Goal: Check status: Check status

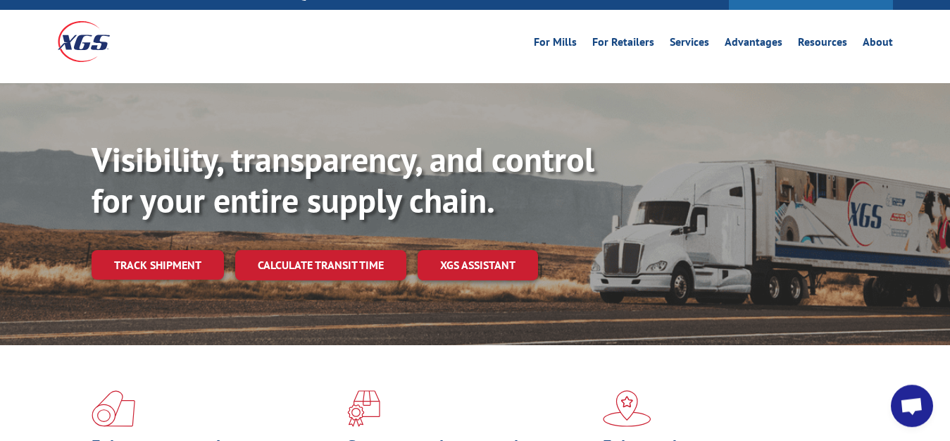
scroll to position [72, 0]
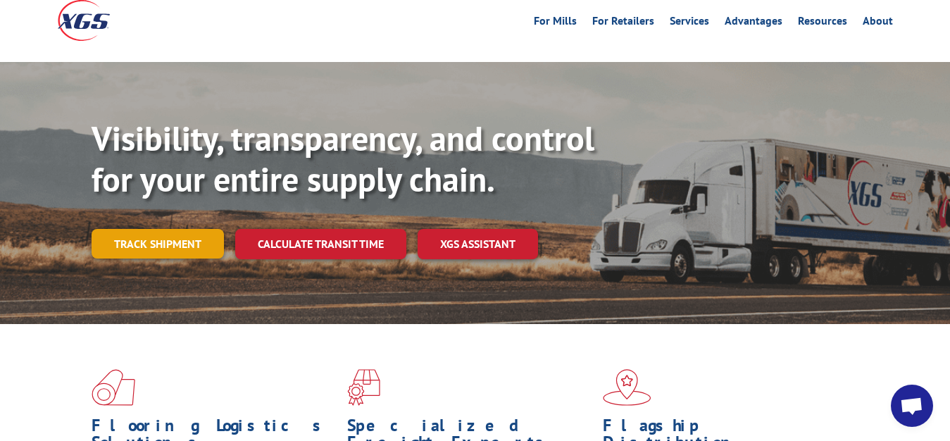
click at [180, 229] on link "Track shipment" at bounding box center [158, 244] width 132 height 30
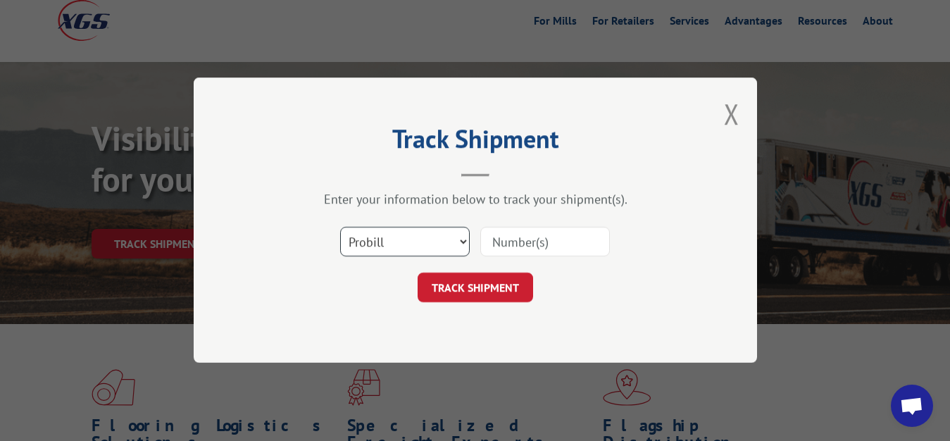
click at [340, 228] on select "Select category... Probill BOL PO" at bounding box center [405, 243] width 130 height 30
select select "bol"
click option "BOL" at bounding box center [0, 0] width 0 height 0
click at [527, 223] on div "Select category... Probill BOL PO" at bounding box center [475, 242] width 423 height 47
click at [509, 238] on input at bounding box center [546, 243] width 130 height 30
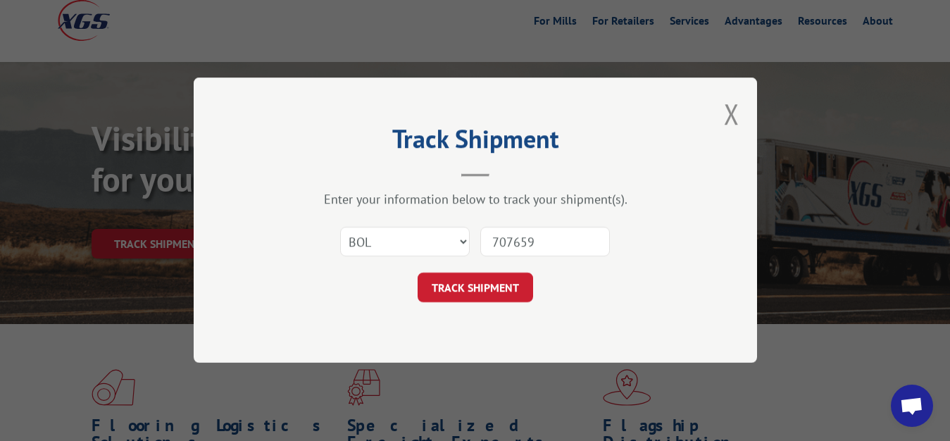
type input "7076597"
click button "TRACK SHIPMENT" at bounding box center [476, 288] width 116 height 30
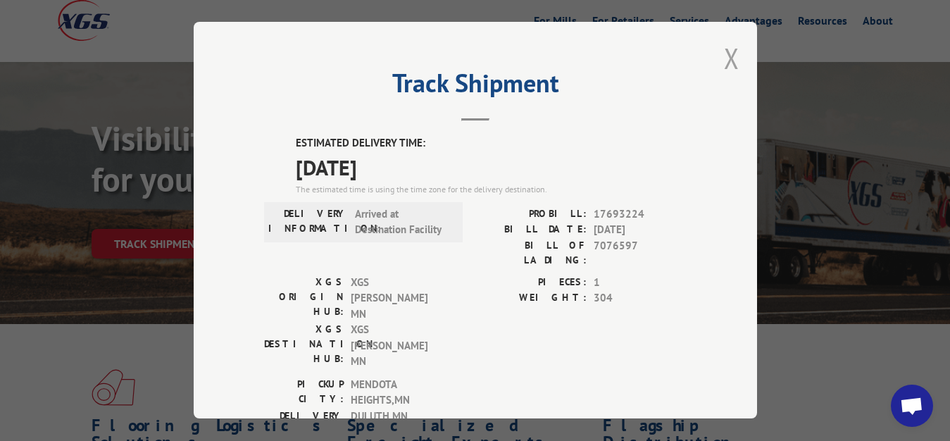
click at [724, 53] on button "Close modal" at bounding box center [732, 57] width 16 height 37
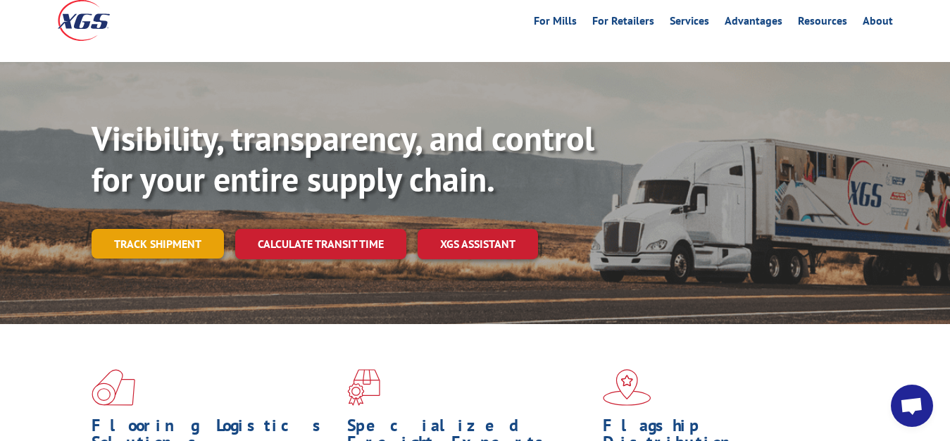
click at [154, 229] on link "Track shipment" at bounding box center [158, 244] width 132 height 30
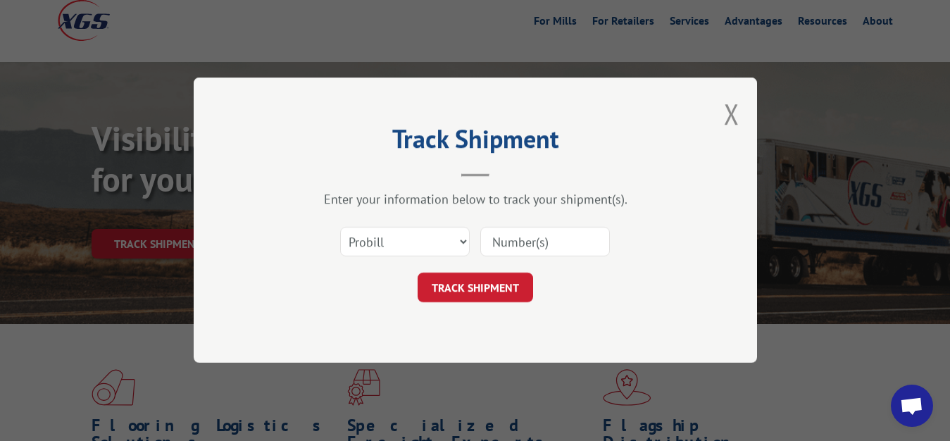
scroll to position [0, 0]
click at [340, 228] on select "Select category... Probill BOL PO" at bounding box center [405, 243] width 130 height 30
select select "bol"
click option "BOL" at bounding box center [0, 0] width 0 height 0
drag, startPoint x: 516, startPoint y: 250, endPoint x: 543, endPoint y: 139, distance: 114.5
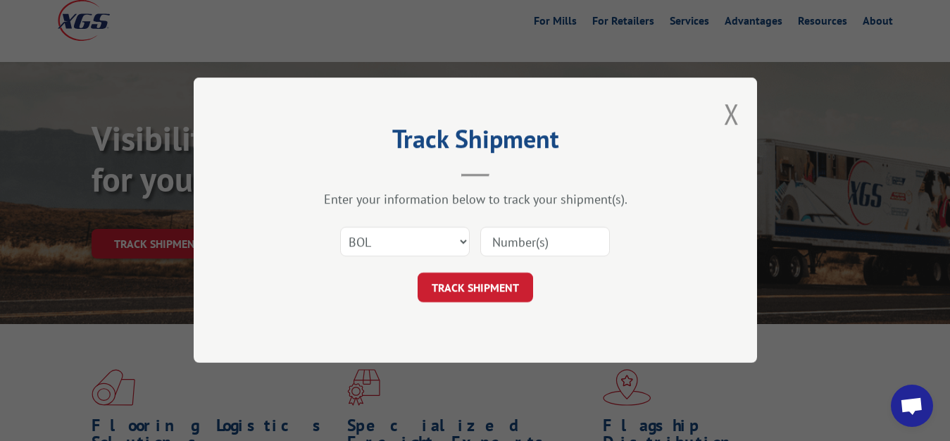
click at [516, 247] on input at bounding box center [546, 243] width 130 height 30
type input "7075715"
click button "TRACK SHIPMENT" at bounding box center [476, 288] width 116 height 30
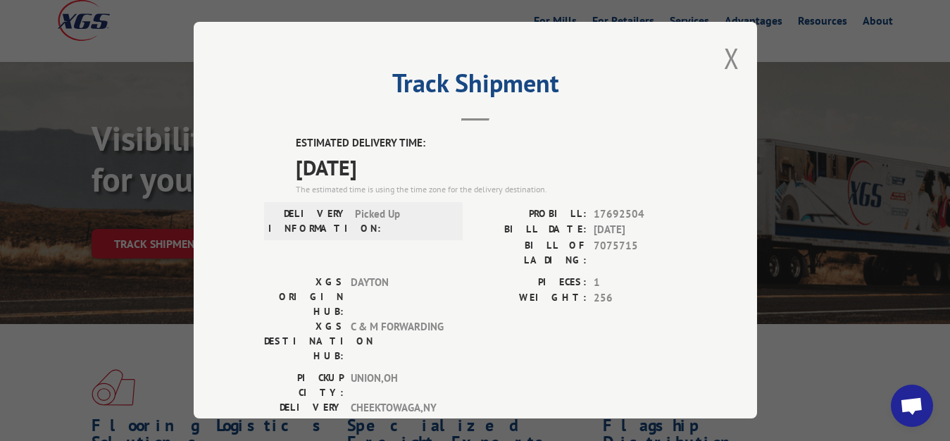
drag, startPoint x: 724, startPoint y: 54, endPoint x: 715, endPoint y: 88, distance: 35.7
click at [724, 59] on button "Close modal" at bounding box center [732, 57] width 16 height 37
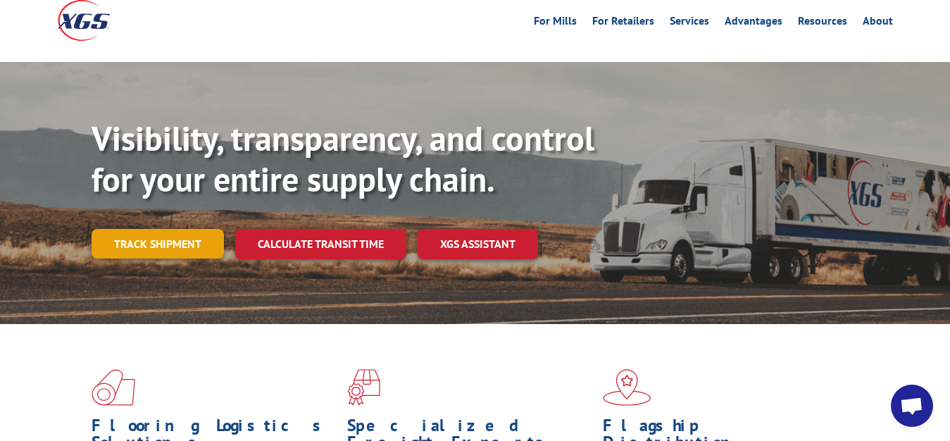
click at [182, 229] on link "Track shipment" at bounding box center [158, 244] width 132 height 30
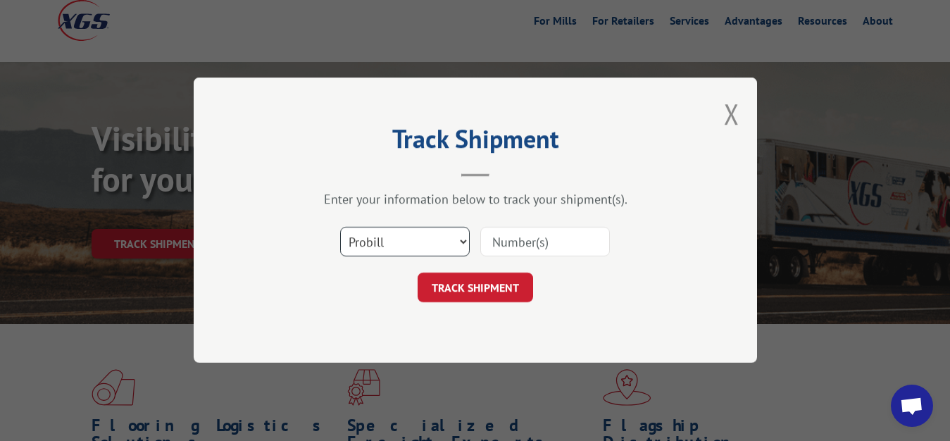
click at [340, 228] on select "Select category... Probill BOL PO" at bounding box center [405, 243] width 130 height 30
select select "bol"
click option "BOL" at bounding box center [0, 0] width 0 height 0
click at [511, 247] on input at bounding box center [546, 243] width 130 height 30
type input "7075714"
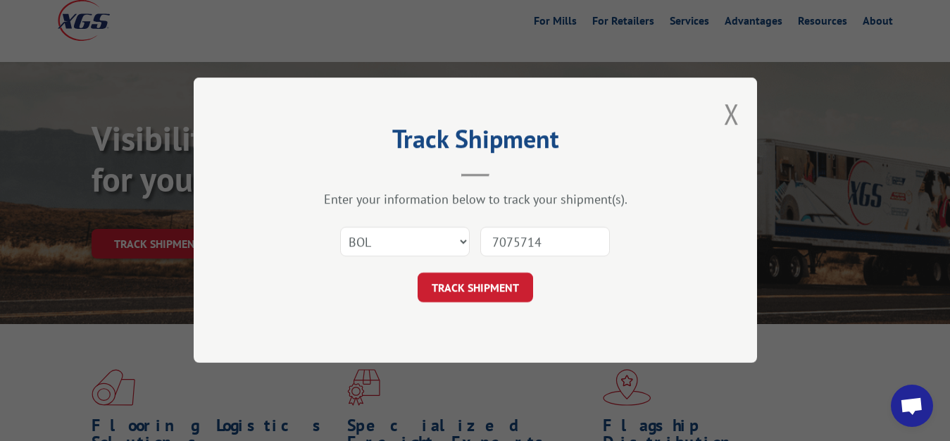
click button "TRACK SHIPMENT" at bounding box center [476, 288] width 116 height 30
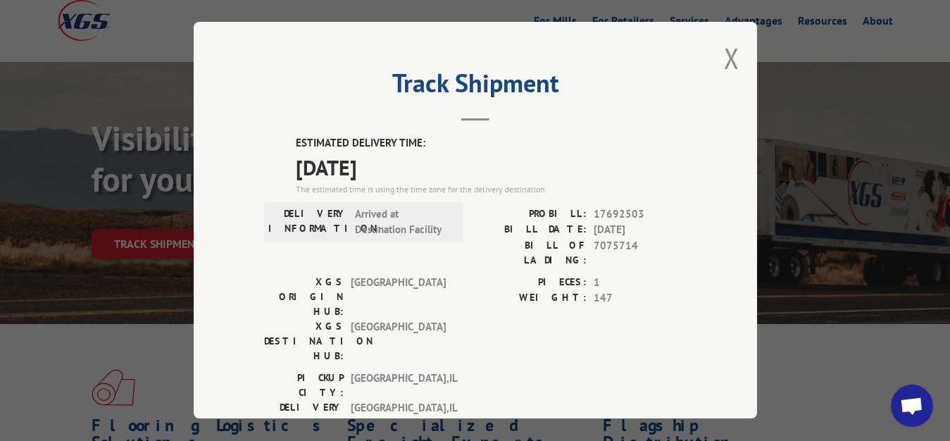
drag, startPoint x: 721, startPoint y: 51, endPoint x: 682, endPoint y: 120, distance: 80.1
click at [724, 54] on button "Close modal" at bounding box center [732, 57] width 16 height 37
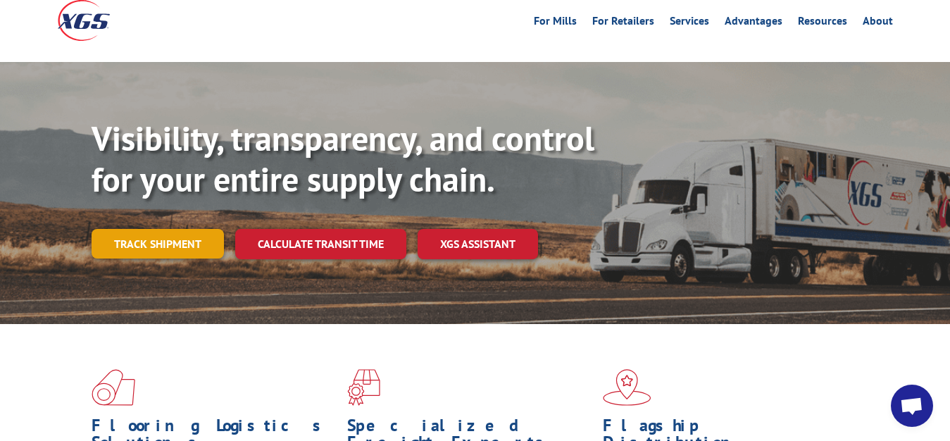
click at [155, 229] on link "Track shipment" at bounding box center [158, 244] width 132 height 30
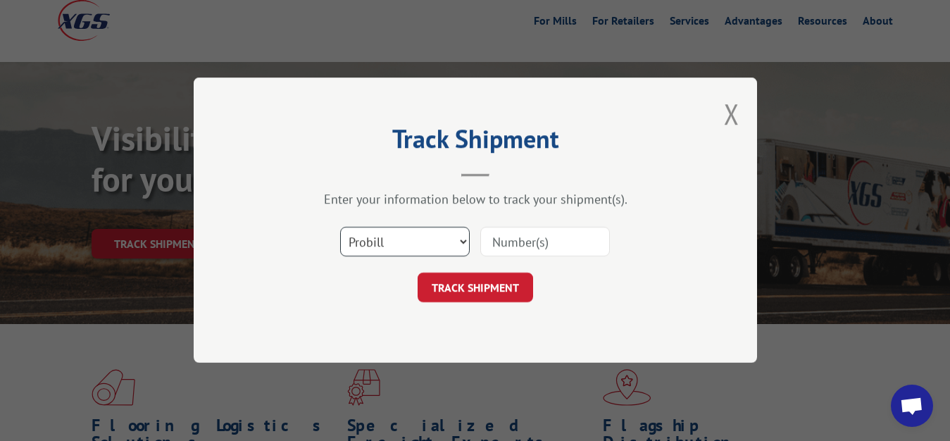
click at [340, 228] on select "Select category... Probill BOL PO" at bounding box center [405, 243] width 130 height 30
select select "bol"
click option "BOL" at bounding box center [0, 0] width 0 height 0
drag, startPoint x: 504, startPoint y: 252, endPoint x: 509, endPoint y: 213, distance: 39.1
click at [505, 249] on input at bounding box center [546, 243] width 130 height 30
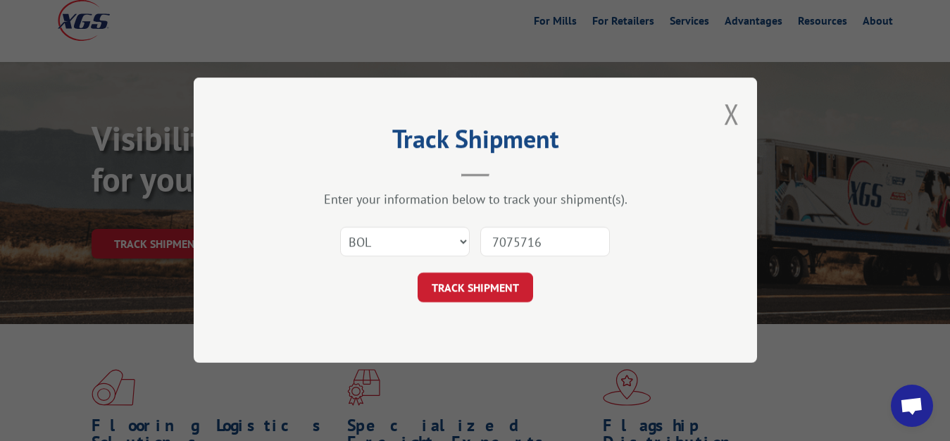
type input "7075716"
click button "TRACK SHIPMENT" at bounding box center [476, 288] width 116 height 30
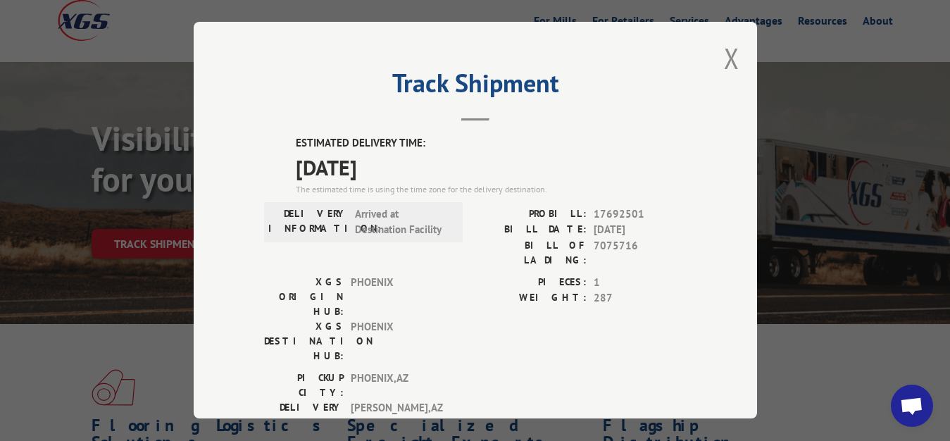
drag, startPoint x: 716, startPoint y: 56, endPoint x: 667, endPoint y: 156, distance: 110.6
click at [724, 60] on button "Close modal" at bounding box center [732, 57] width 16 height 37
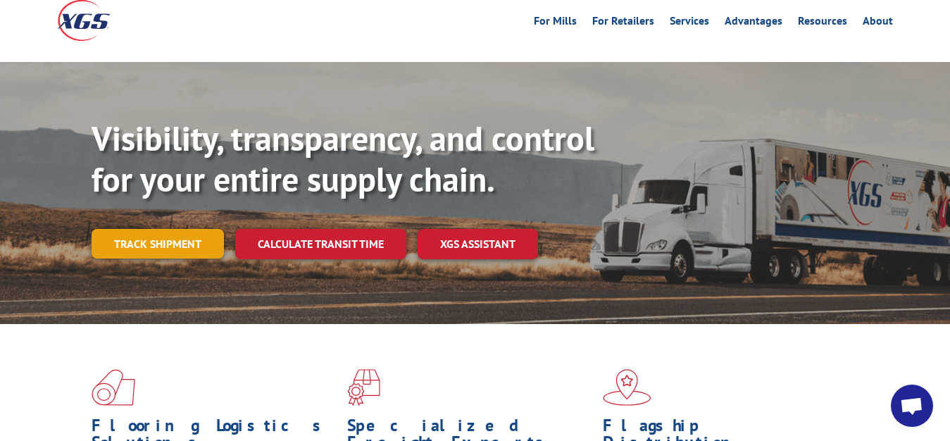
click at [173, 229] on link "Track shipment" at bounding box center [158, 244] width 132 height 30
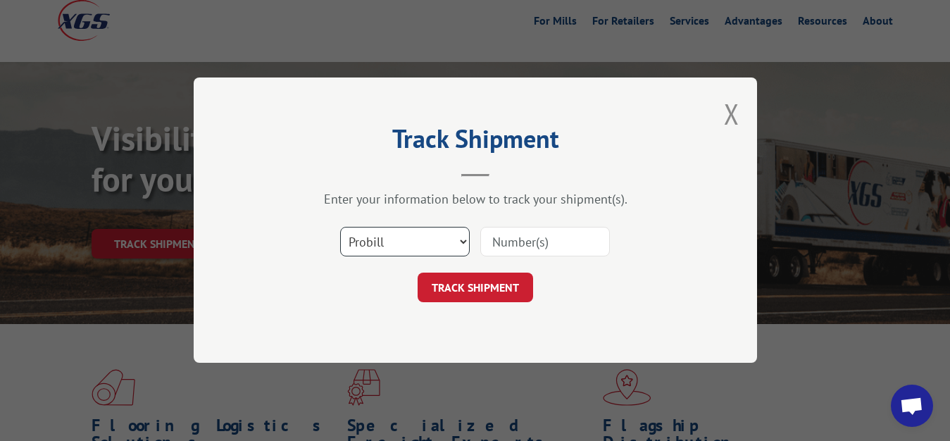
click at [340, 228] on select "Select category... Probill BOL PO" at bounding box center [405, 243] width 130 height 30
select select "bol"
click option "BOL" at bounding box center [0, 0] width 0 height 0
click at [340, 228] on select "Select category... Probill BOL PO" at bounding box center [405, 243] width 130 height 30
click option "BOL" at bounding box center [0, 0] width 0 height 0
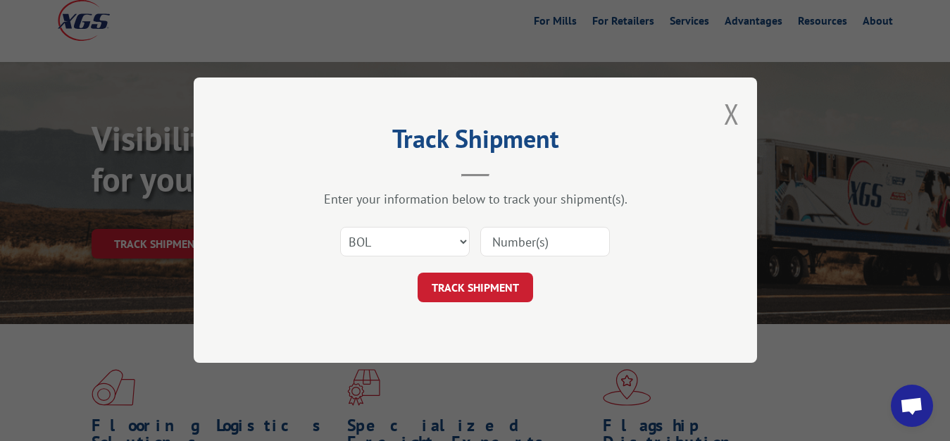
click at [521, 237] on input at bounding box center [546, 243] width 130 height 30
type input "7075716"
click button "TRACK SHIPMENT" at bounding box center [476, 288] width 116 height 30
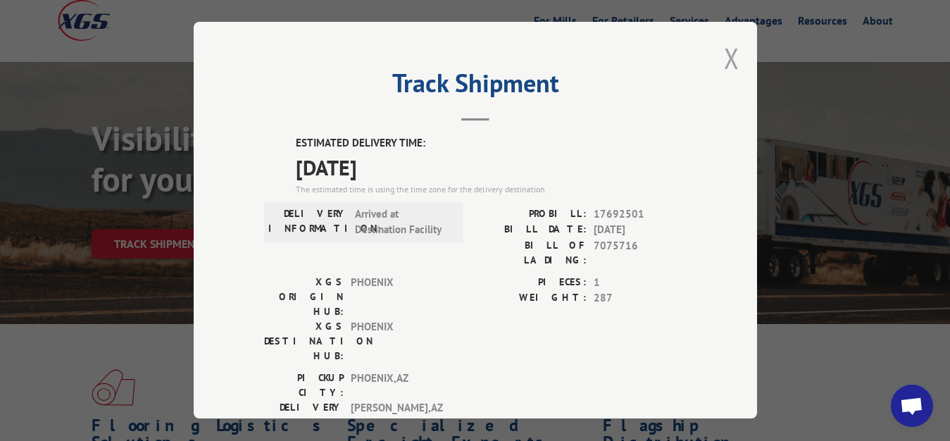
drag, startPoint x: 724, startPoint y: 63, endPoint x: 713, endPoint y: 69, distance: 12.0
click at [724, 63] on button "Close modal" at bounding box center [732, 57] width 16 height 37
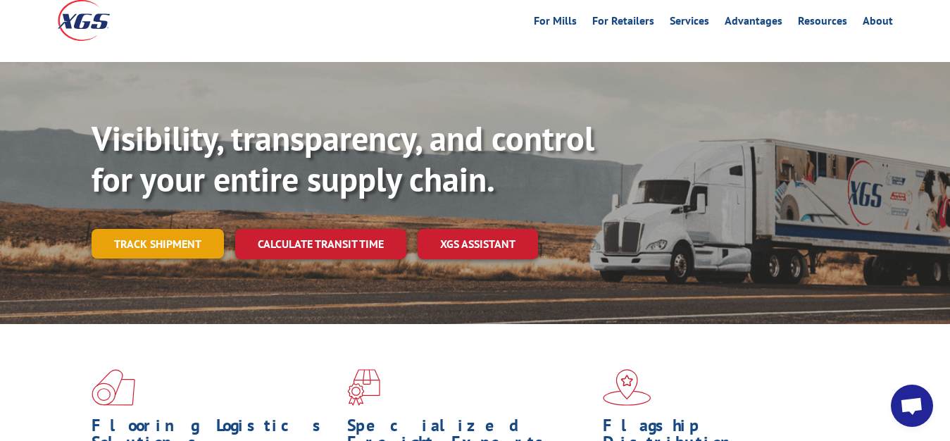
click at [137, 229] on link "Track shipment" at bounding box center [158, 244] width 132 height 30
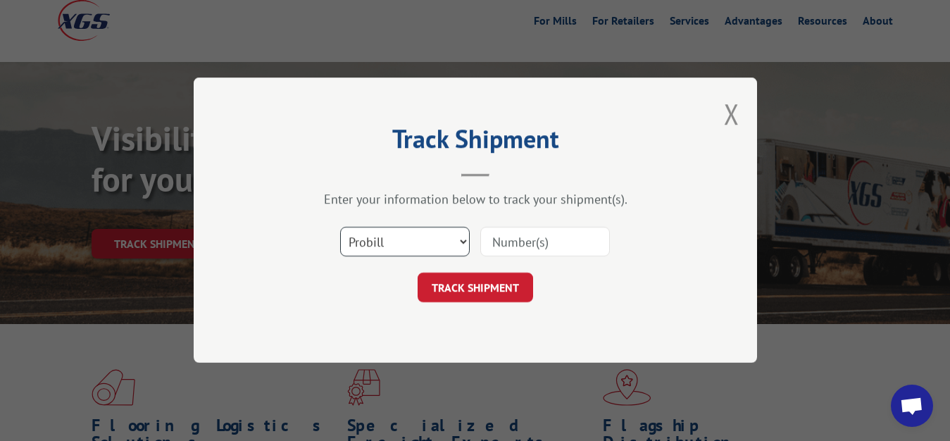
click at [340, 228] on select "Select category... Probill BOL PO" at bounding box center [405, 243] width 130 height 30
select select "bol"
click option "BOL" at bounding box center [0, 0] width 0 height 0
click at [540, 232] on input at bounding box center [546, 243] width 130 height 30
type input "7075713"
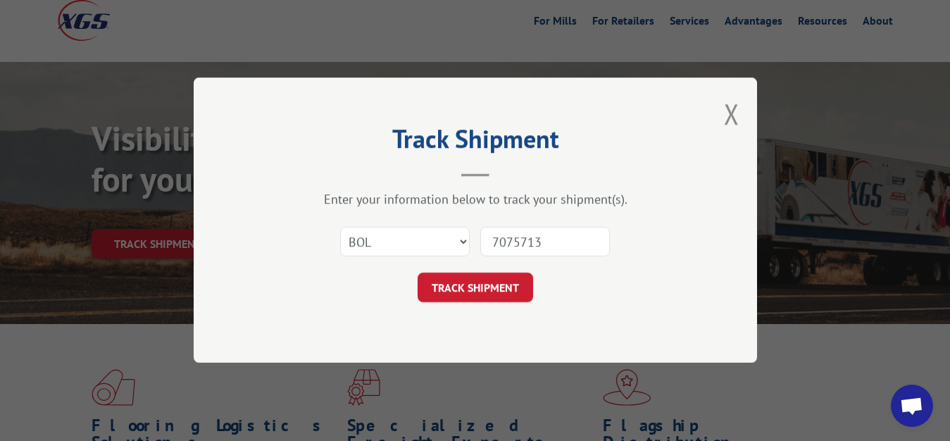
click button "TRACK SHIPMENT" at bounding box center [476, 288] width 116 height 30
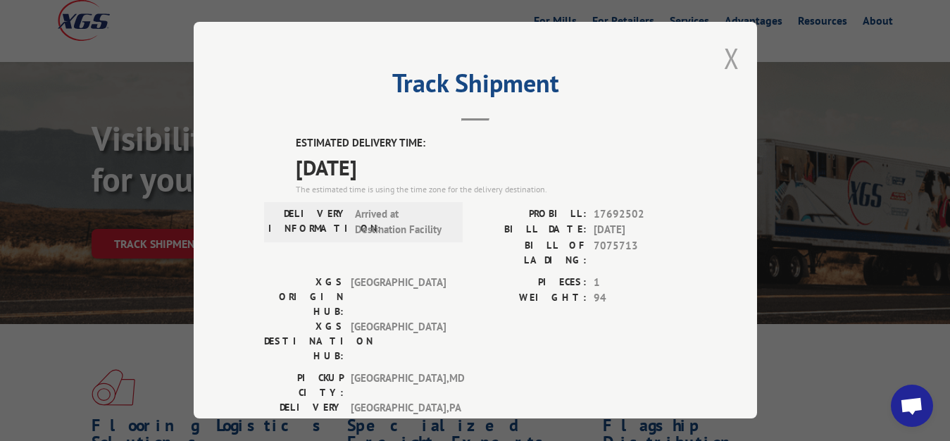
click at [724, 57] on button "Close modal" at bounding box center [732, 57] width 16 height 37
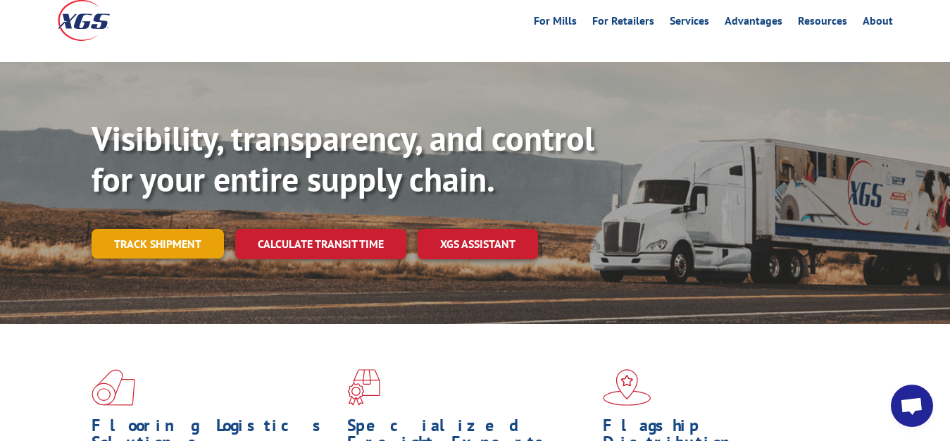
drag, startPoint x: 130, startPoint y: 213, endPoint x: 188, endPoint y: 236, distance: 62.7
click at [135, 229] on link "Track shipment" at bounding box center [158, 244] width 132 height 30
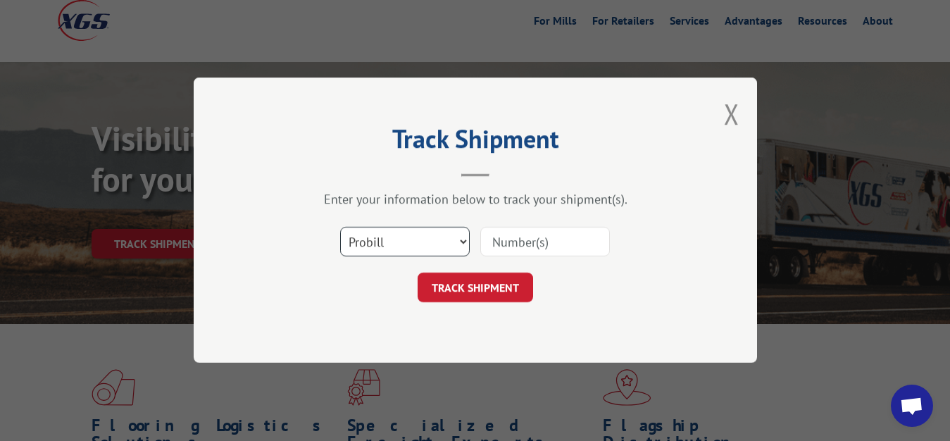
click at [340, 228] on select "Select category... Probill BOL PO" at bounding box center [405, 243] width 130 height 30
select select "bol"
click option "BOL" at bounding box center [0, 0] width 0 height 0
drag, startPoint x: 520, startPoint y: 250, endPoint x: 543, endPoint y: 157, distance: 95.7
click at [520, 249] on input at bounding box center [546, 243] width 130 height 30
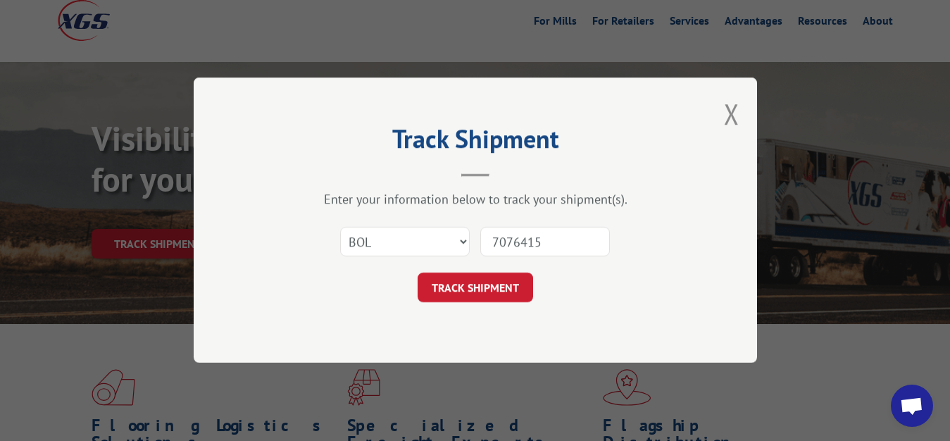
type input "7076415"
click button "TRACK SHIPMENT" at bounding box center [476, 288] width 116 height 30
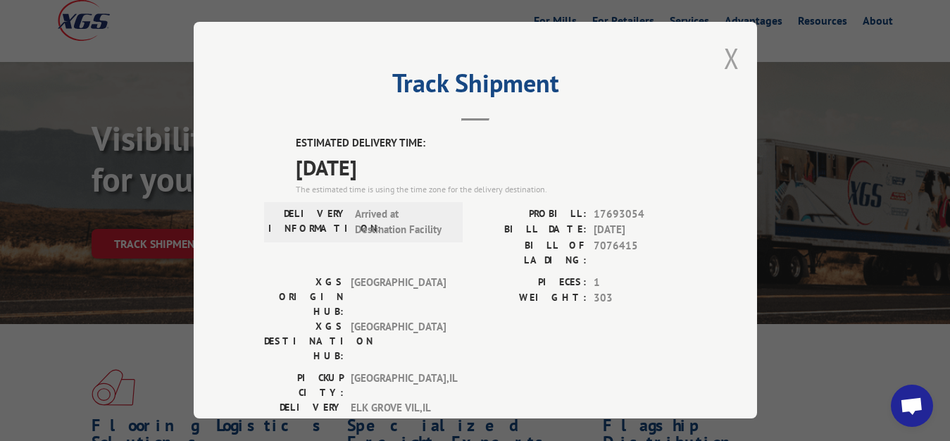
click at [724, 61] on button "Close modal" at bounding box center [732, 57] width 16 height 37
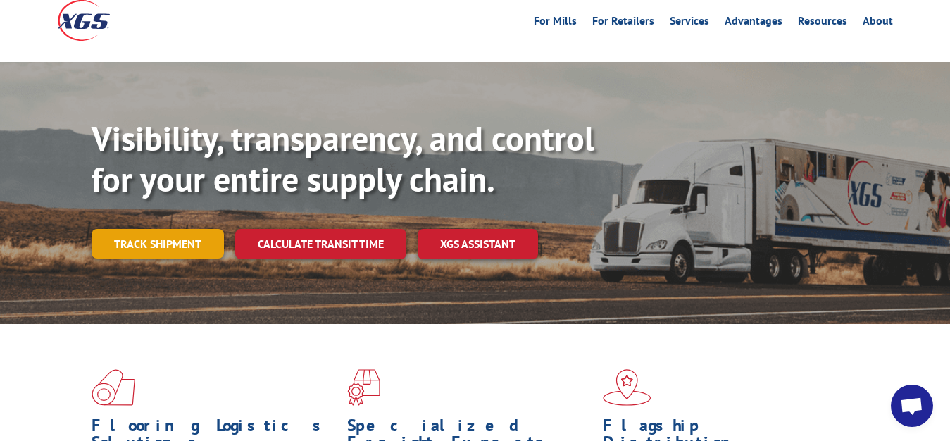
click at [159, 229] on link "Track shipment" at bounding box center [158, 244] width 132 height 30
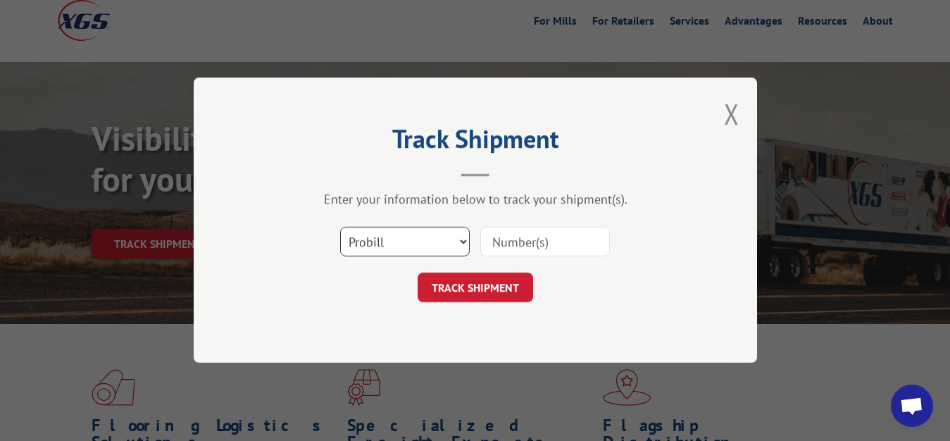
click at [340, 228] on select "Select category... Probill BOL PO" at bounding box center [405, 243] width 130 height 30
select select "bol"
click option "BOL" at bounding box center [0, 0] width 0 height 0
click at [507, 248] on input at bounding box center [546, 243] width 130 height 30
type input "7076416"
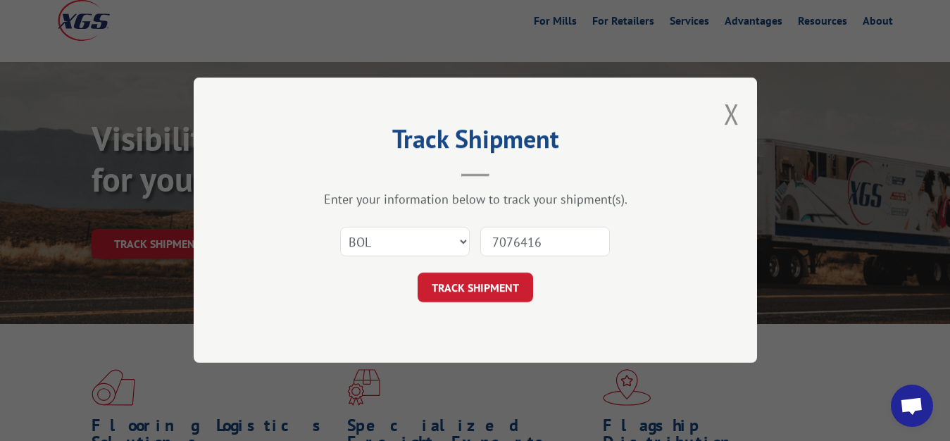
click button "TRACK SHIPMENT" at bounding box center [476, 288] width 116 height 30
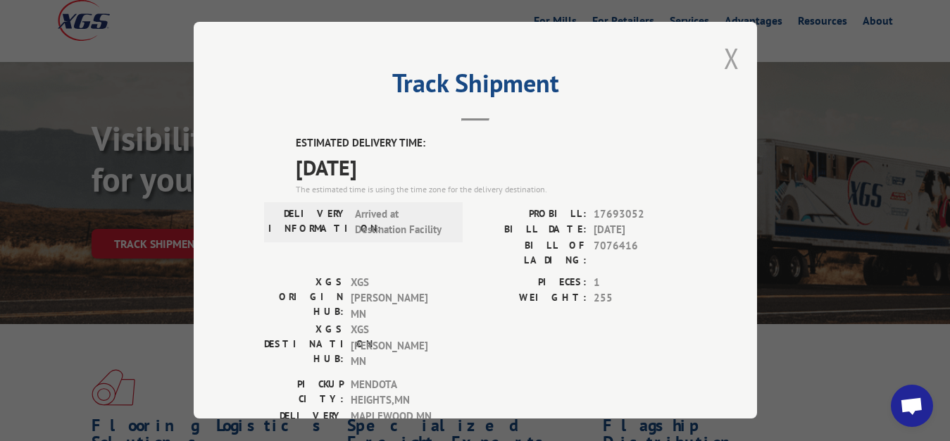
click at [726, 53] on button "Close modal" at bounding box center [732, 57] width 16 height 37
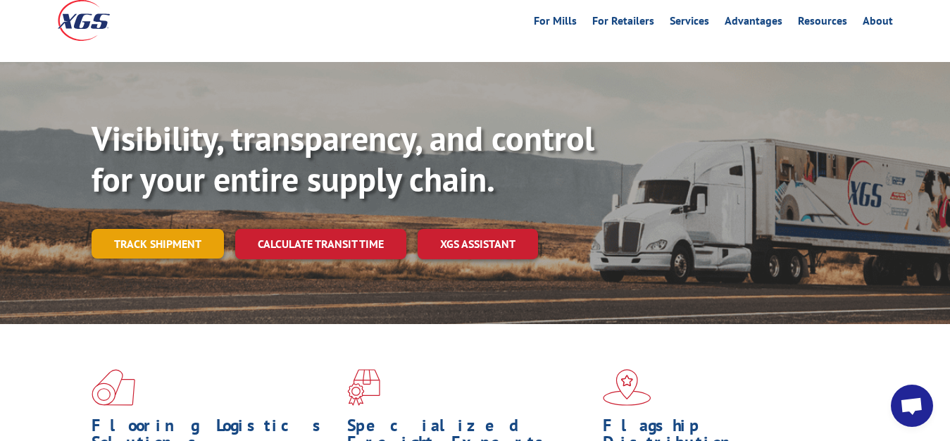
click at [110, 229] on link "Track shipment" at bounding box center [158, 244] width 132 height 30
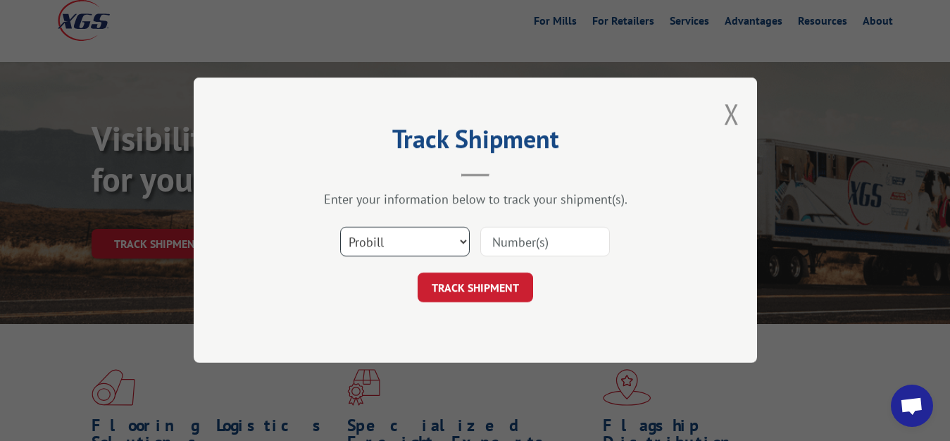
click at [340, 228] on select "Select category... Probill BOL PO" at bounding box center [405, 243] width 130 height 30
select select "bol"
click option "BOL" at bounding box center [0, 0] width 0 height 0
drag, startPoint x: 484, startPoint y: 237, endPoint x: 512, endPoint y: 158, distance: 84.5
click at [484, 237] on input at bounding box center [546, 243] width 130 height 30
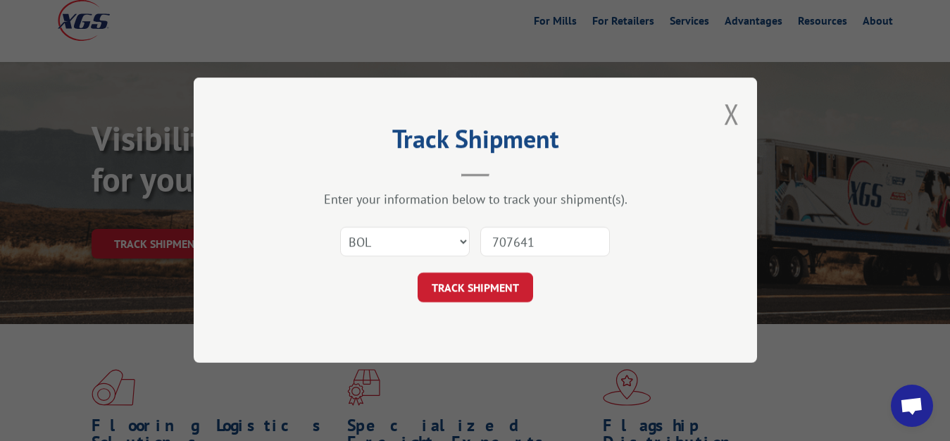
type input "7076417"
click button "TRACK SHIPMENT" at bounding box center [476, 288] width 116 height 30
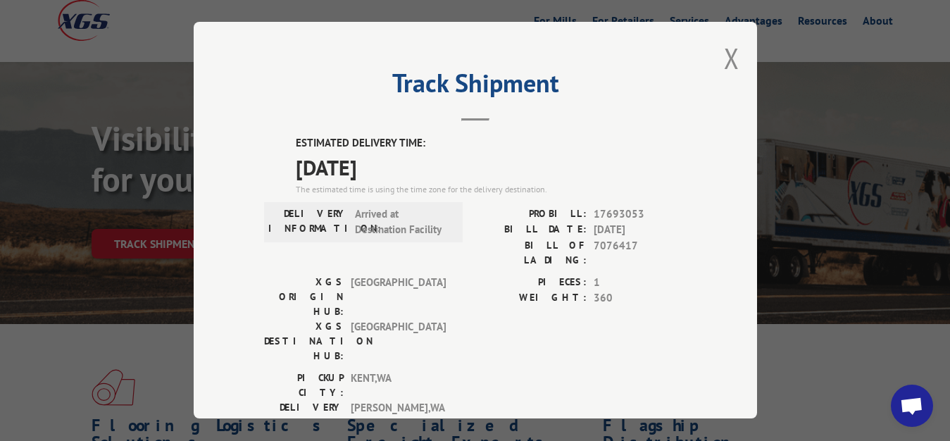
drag, startPoint x: 719, startPoint y: 51, endPoint x: 679, endPoint y: 111, distance: 72.3
click at [724, 54] on button "Close modal" at bounding box center [732, 57] width 16 height 37
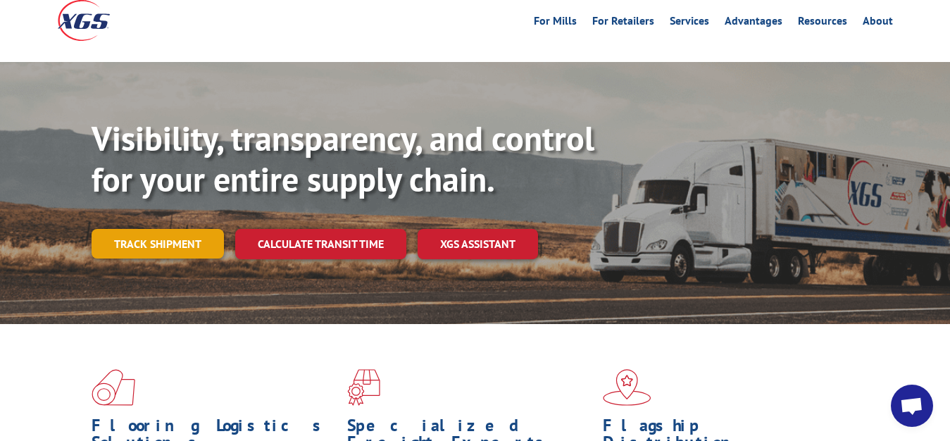
click at [156, 229] on link "Track shipment" at bounding box center [158, 244] width 132 height 30
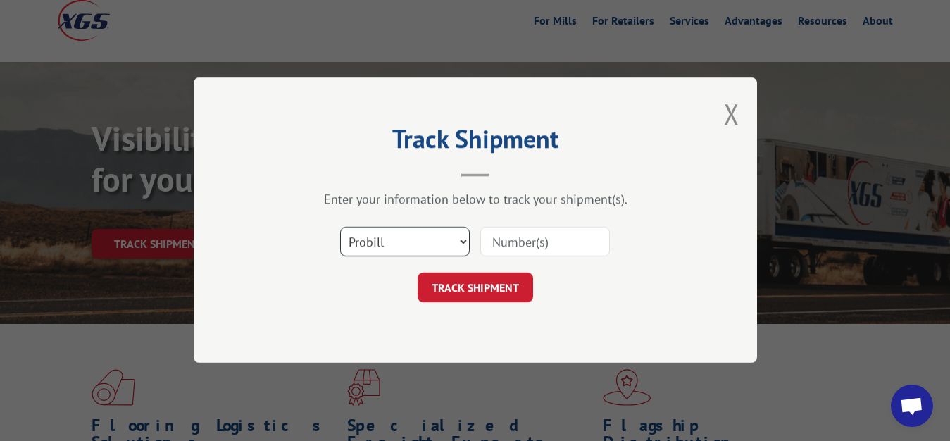
select select "bol"
click option "BOL" at bounding box center [0, 0] width 0 height 0
click at [488, 259] on div "Select category... Probill BOL PO" at bounding box center [475, 242] width 423 height 47
drag, startPoint x: 500, startPoint y: 242, endPoint x: 505, endPoint y: 230, distance: 13.2
click at [502, 239] on input at bounding box center [546, 243] width 130 height 30
